Goal: Task Accomplishment & Management: Use online tool/utility

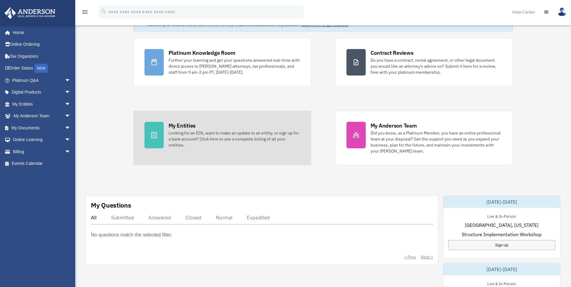
scroll to position [60, 0]
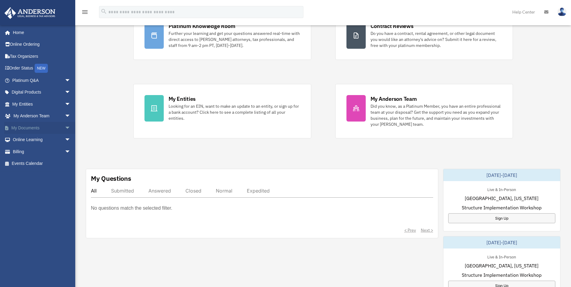
click at [65, 128] on span "arrow_drop_down" at bounding box center [71, 128] width 12 height 12
click at [32, 140] on link "Box" at bounding box center [43, 140] width 71 height 12
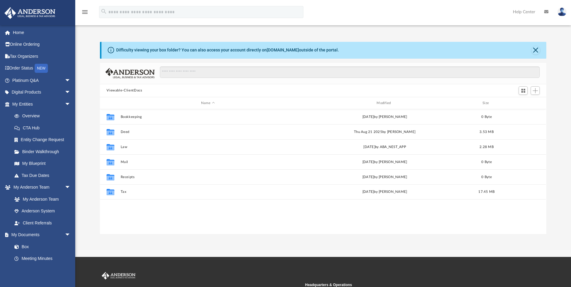
scroll to position [132, 442]
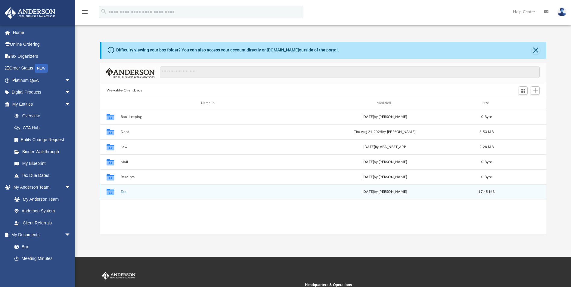
click at [114, 193] on icon "grid" at bounding box center [111, 192] width 8 height 5
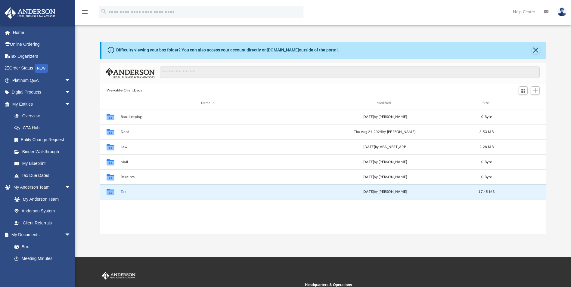
click at [122, 190] on button "Tax" at bounding box center [208, 192] width 174 height 4
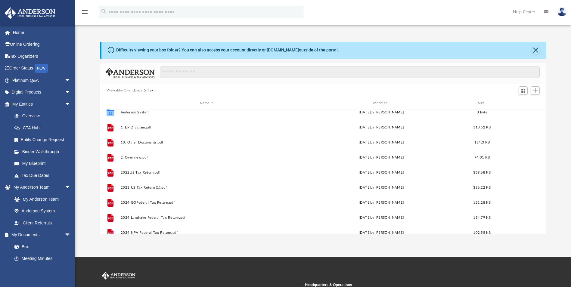
scroll to position [0, 0]
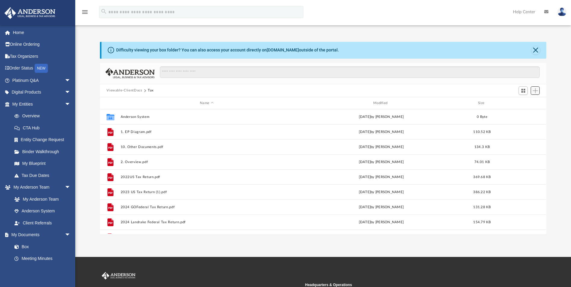
click at [536, 90] on span "Add" at bounding box center [535, 90] width 5 height 5
click at [521, 104] on li "Upload" at bounding box center [526, 103] width 19 height 6
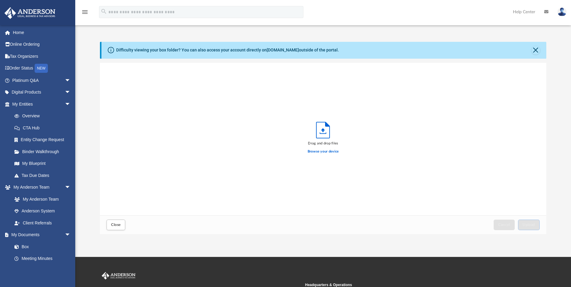
scroll to position [148, 442]
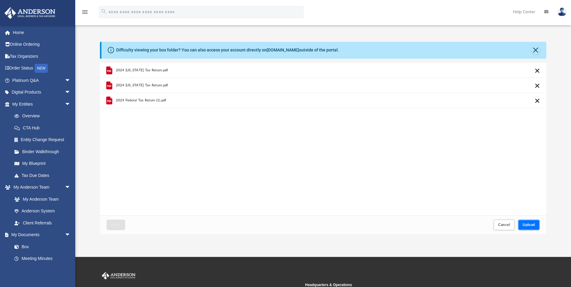
click at [531, 223] on span "Upload" at bounding box center [528, 225] width 13 height 4
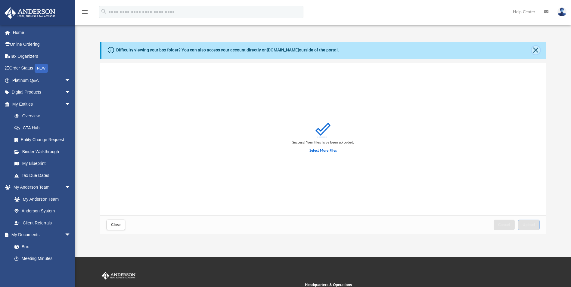
click at [538, 47] on button "Close" at bounding box center [535, 50] width 8 height 8
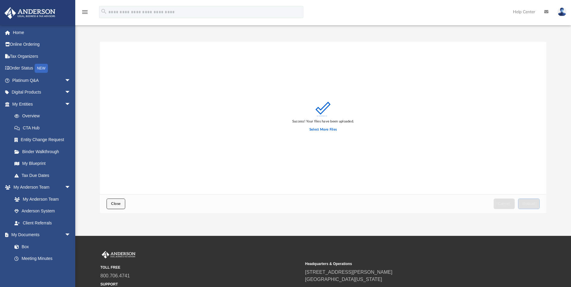
click at [113, 200] on button "Close" at bounding box center [116, 204] width 19 height 11
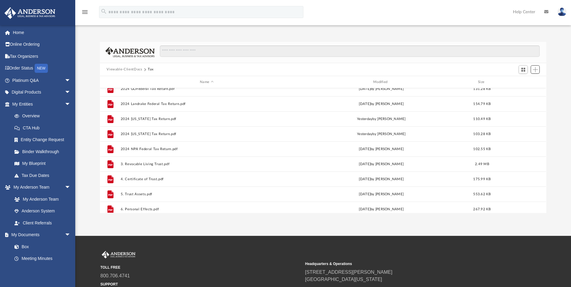
scroll to position [120, 0]
